Goal: Task Accomplishment & Management: Manage account settings

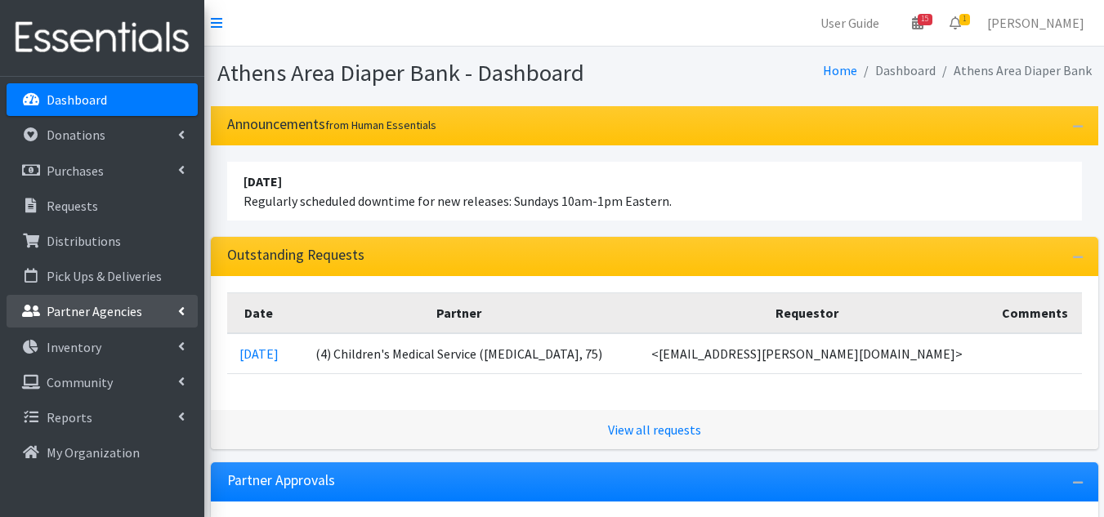
click at [106, 314] on p "Partner Agencies" at bounding box center [95, 311] width 96 height 16
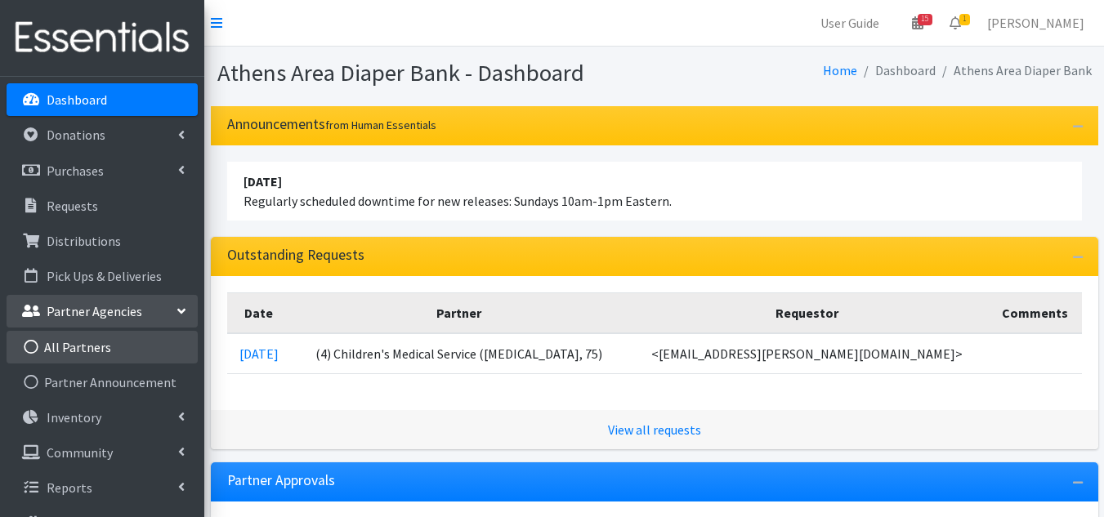
click at [101, 347] on link "All Partners" at bounding box center [102, 347] width 191 height 33
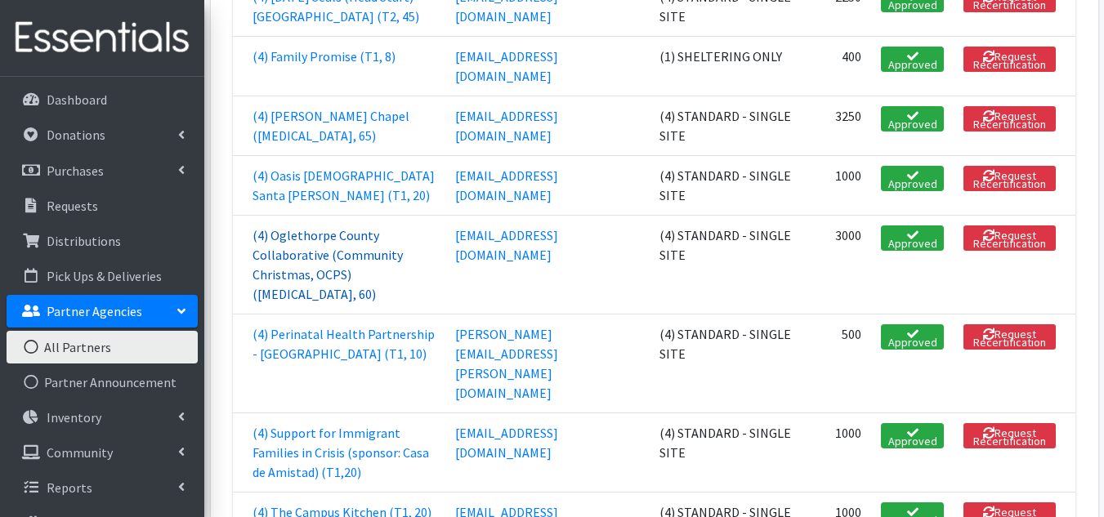
scroll to position [2207, 0]
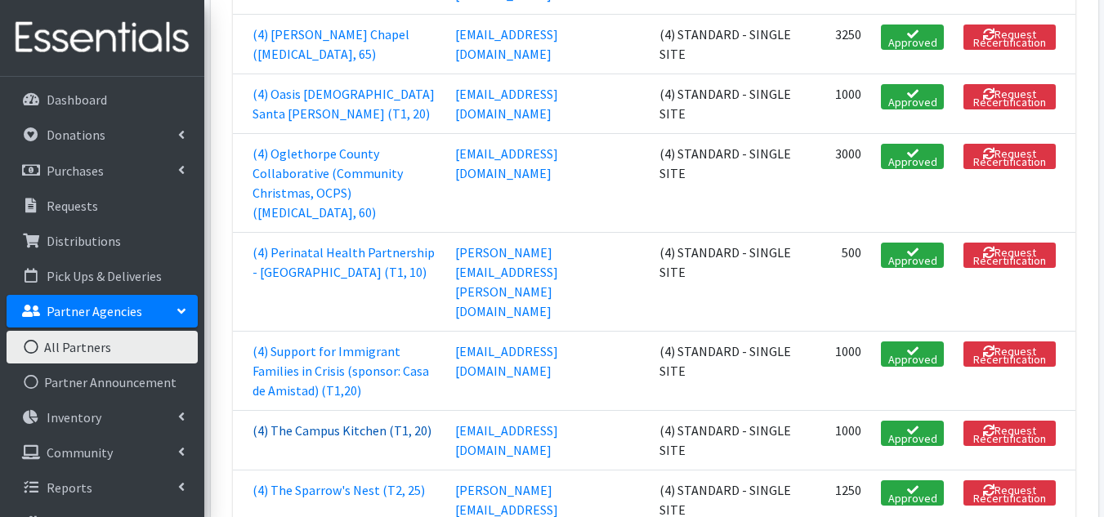
click at [331, 423] on link "(4) The Campus Kitchen (T1, 20)" at bounding box center [342, 431] width 179 height 16
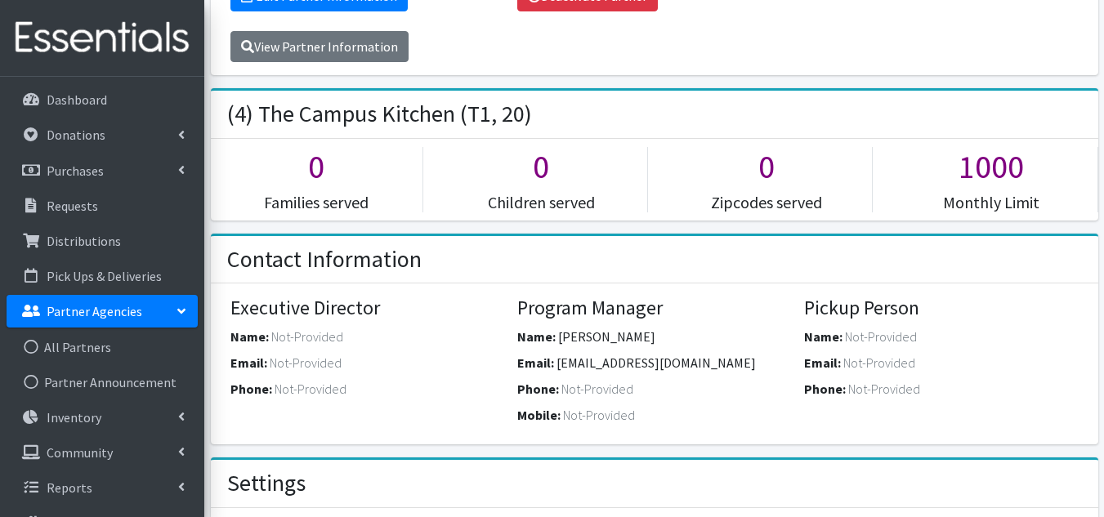
scroll to position [327, 0]
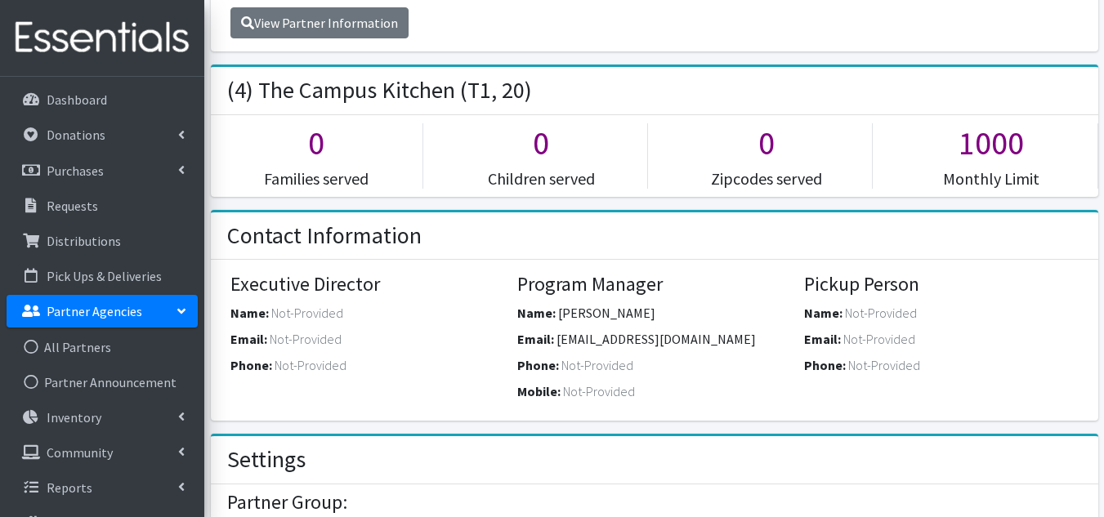
click at [95, 308] on p "Partner Agencies" at bounding box center [95, 311] width 96 height 16
click at [99, 316] on p "Partner Agencies" at bounding box center [95, 311] width 96 height 16
click at [99, 341] on link "All Partners" at bounding box center [102, 347] width 191 height 33
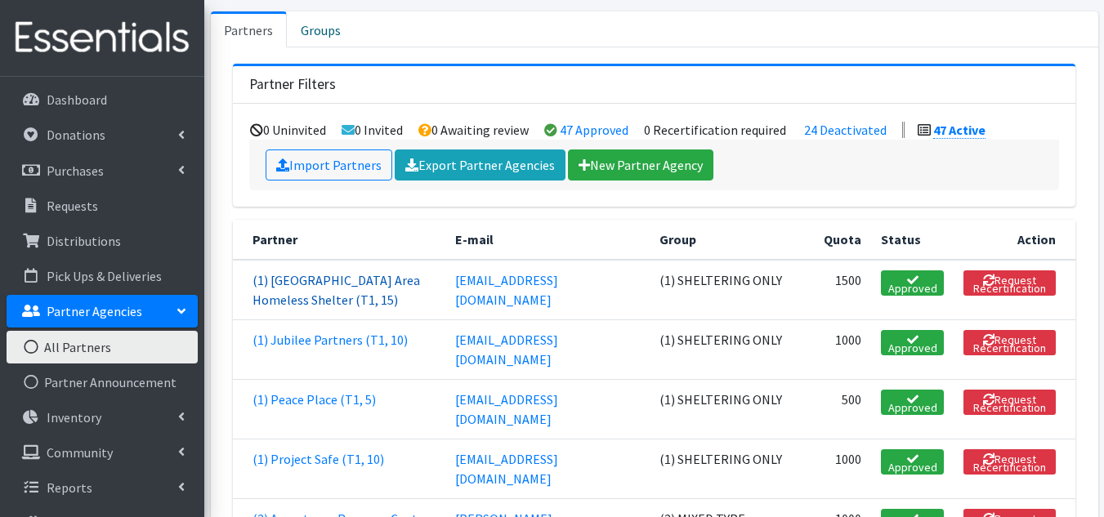
scroll to position [245, 0]
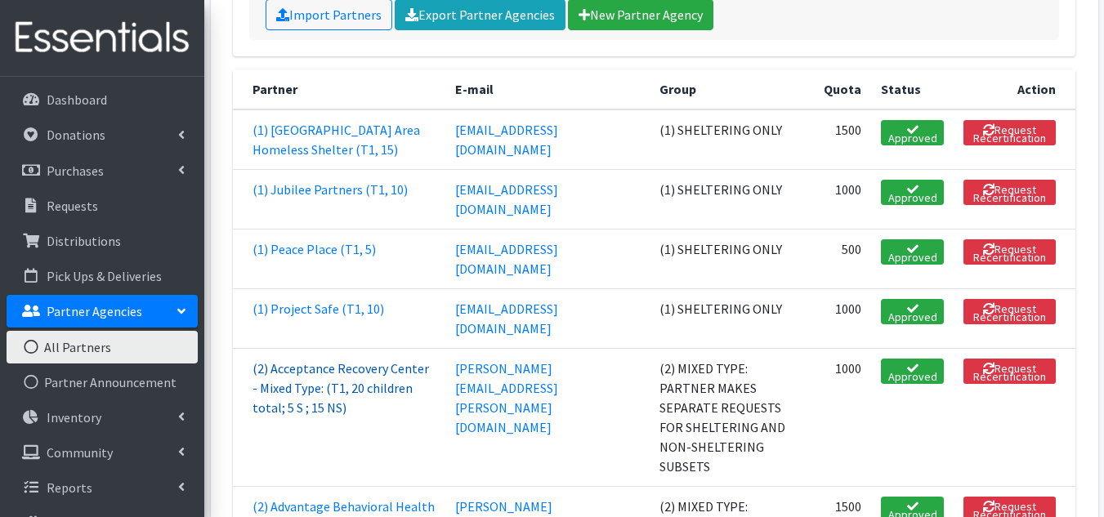
click at [356, 360] on link "(2) Acceptance Recovery Center - Mixed Type: (T1, 20 children total; 5 S ; 15 N…" at bounding box center [341, 388] width 177 height 56
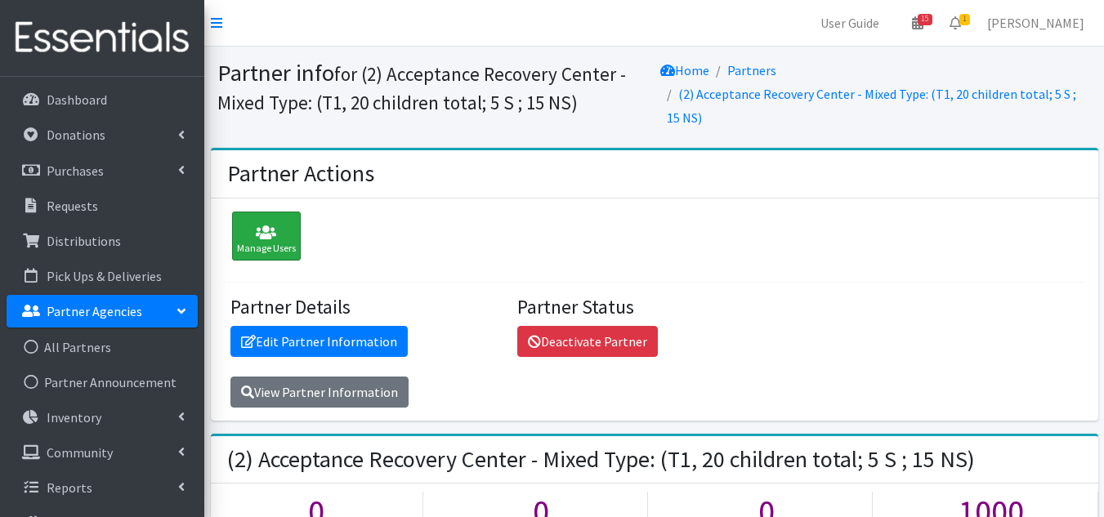
click at [286, 241] on div "Manage Users" at bounding box center [266, 236] width 69 height 49
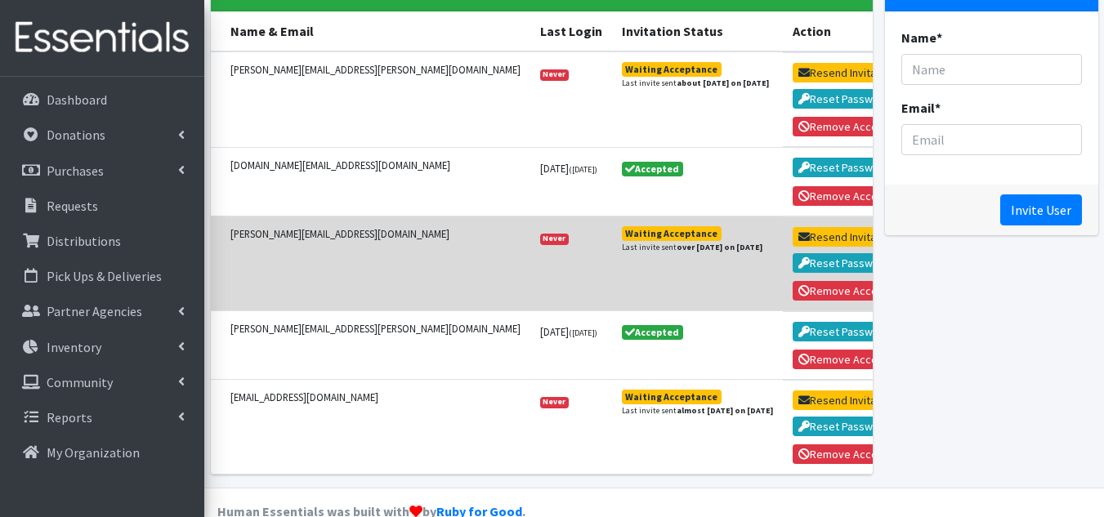
scroll to position [160, 0]
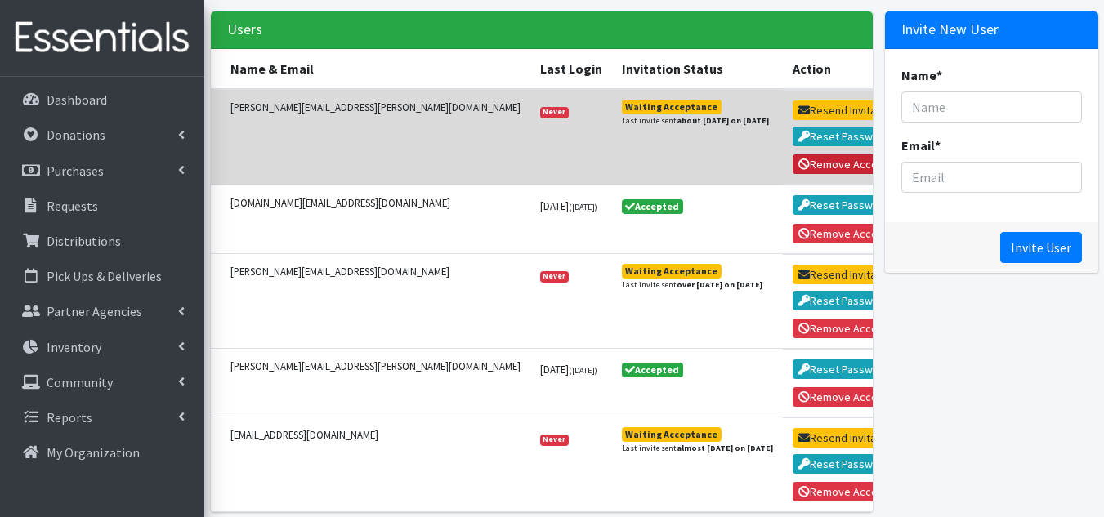
click at [799, 163] on button "Remove Access" at bounding box center [844, 164] width 103 height 20
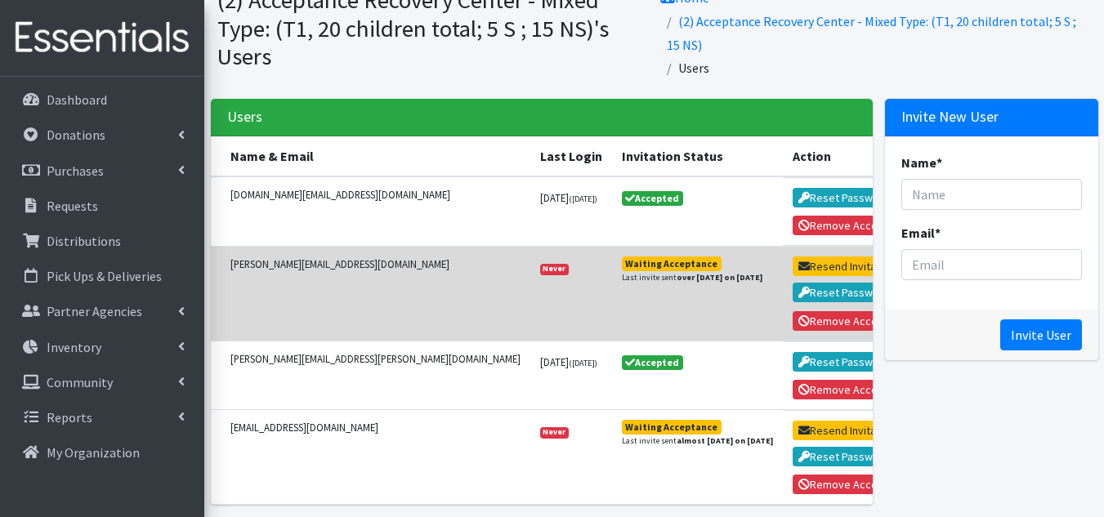
scroll to position [163, 0]
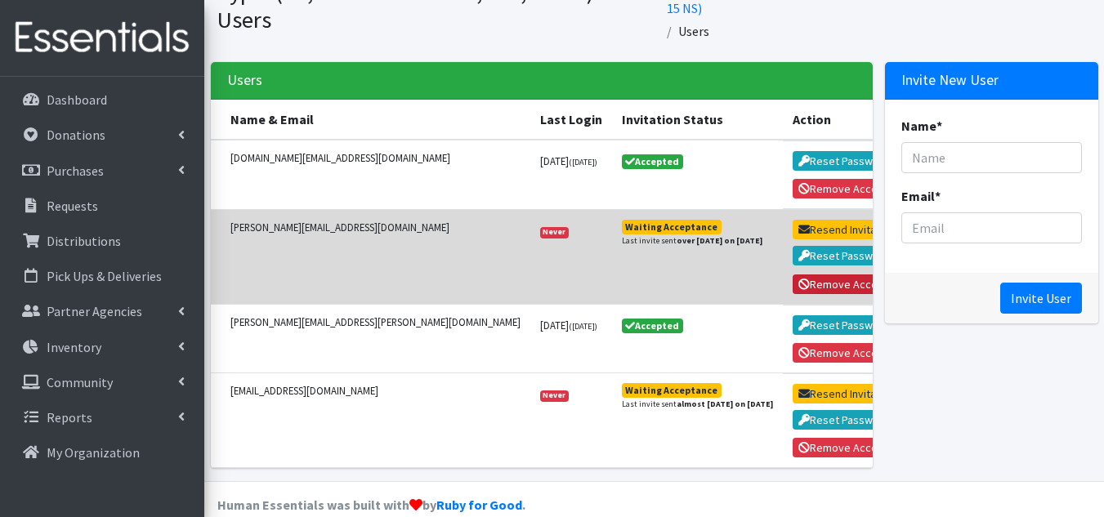
click at [793, 285] on button "Remove Access" at bounding box center [844, 285] width 103 height 20
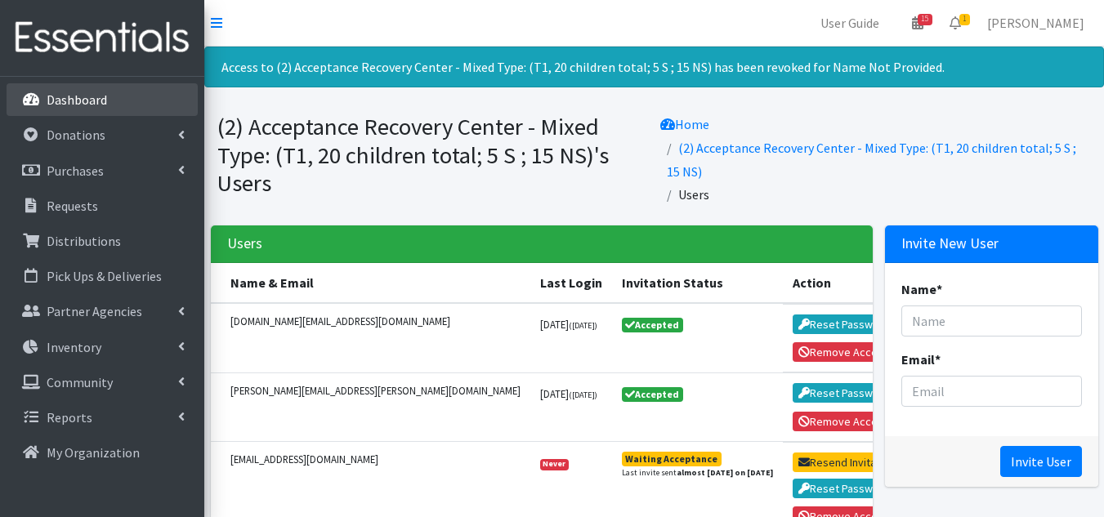
click at [92, 101] on p "Dashboard" at bounding box center [77, 100] width 60 height 16
